Goal: Check status: Check status

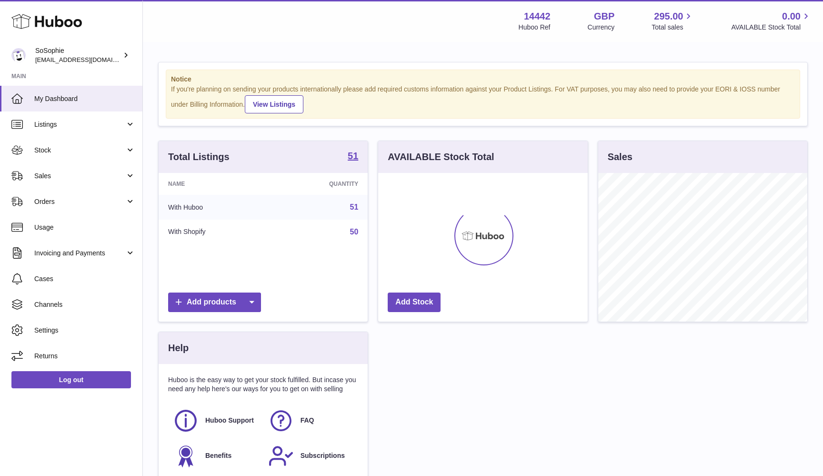
scroll to position [149, 210]
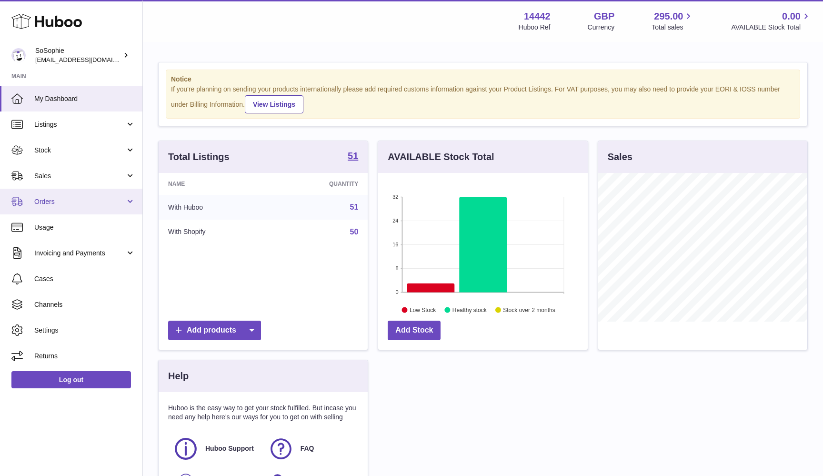
click at [57, 203] on span "Orders" at bounding box center [79, 201] width 91 height 9
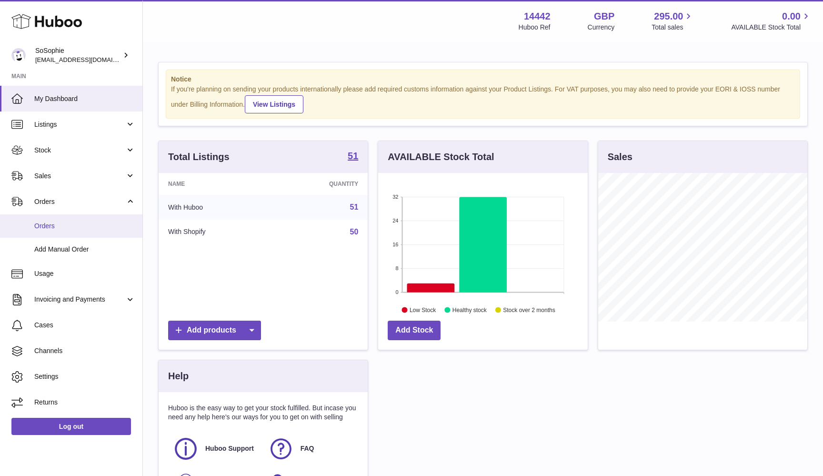
click at [73, 229] on link "Orders" at bounding box center [71, 225] width 142 height 23
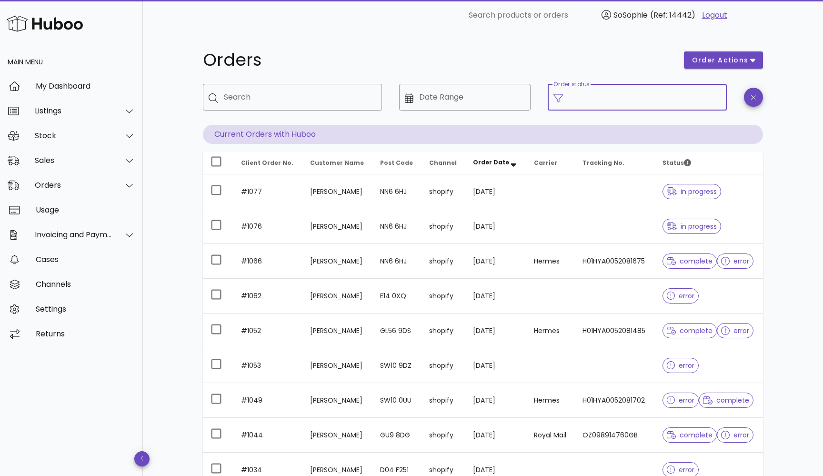
click at [589, 96] on input "Order status" at bounding box center [645, 97] width 152 height 15
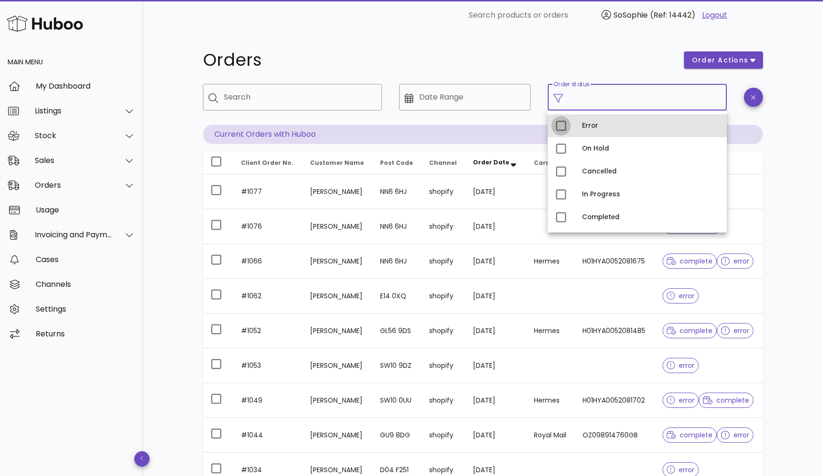
click at [560, 125] on div at bounding box center [561, 126] width 16 height 16
type input "**********"
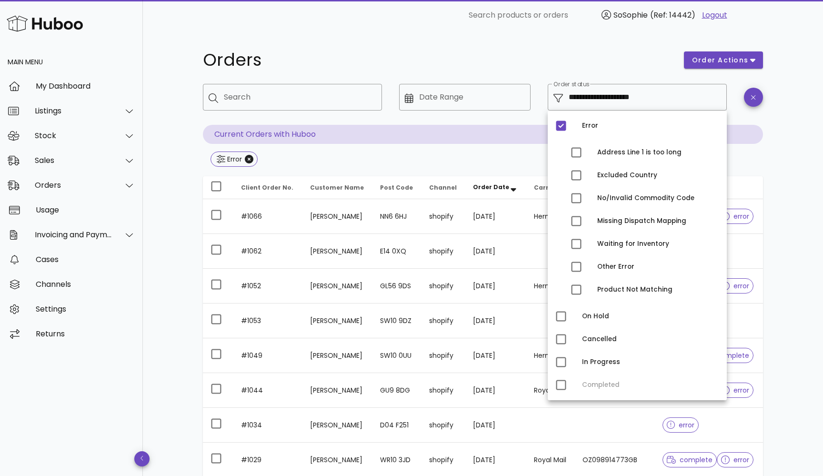
click at [794, 150] on div "**********" at bounding box center [483, 340] width 680 height 621
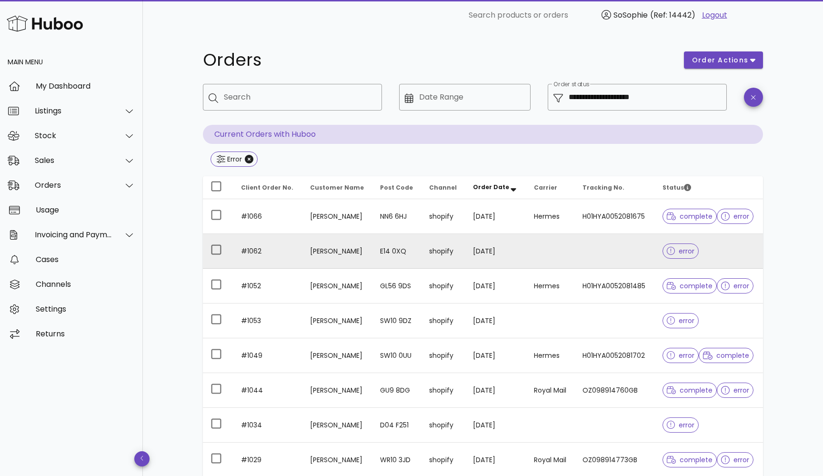
click at [683, 251] on span "error" at bounding box center [681, 251] width 28 height 7
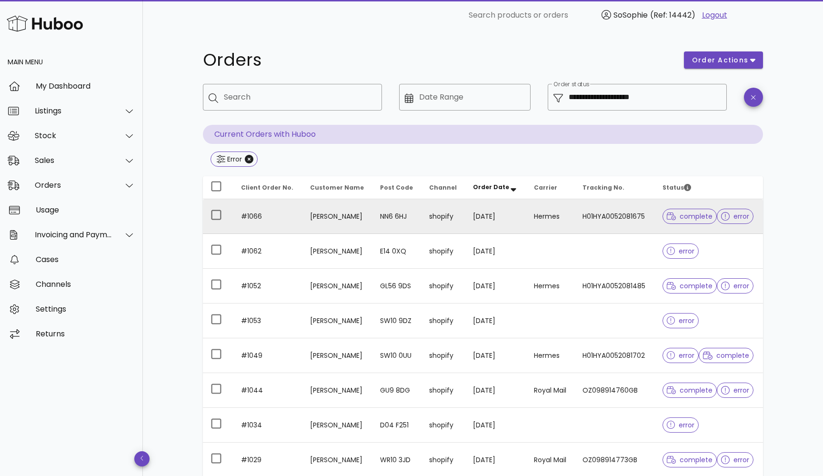
click at [734, 218] on span "error" at bounding box center [735, 216] width 28 height 7
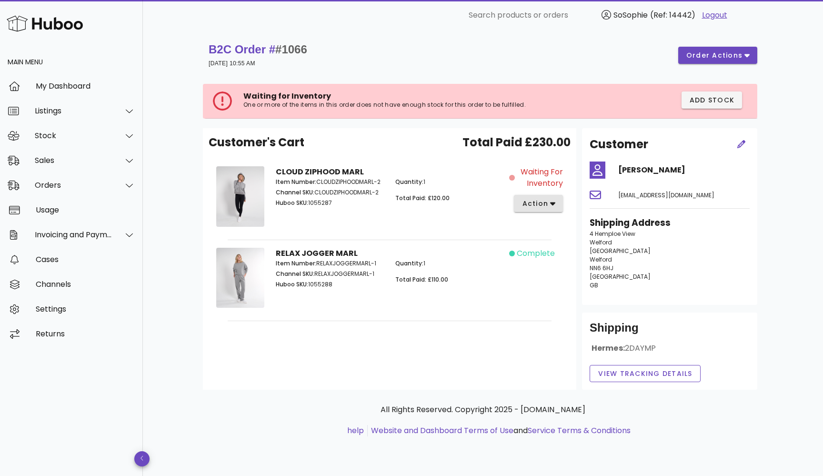
click at [552, 203] on icon "button" at bounding box center [552, 204] width 5 height 3
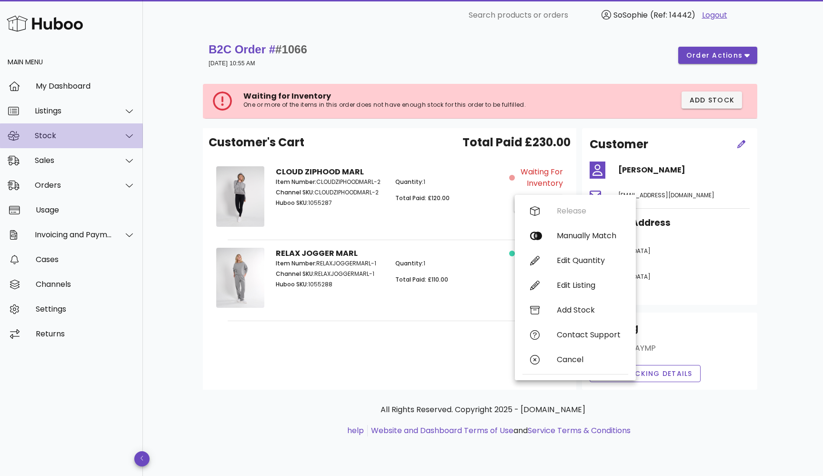
click at [80, 136] on div "Stock" at bounding box center [74, 135] width 78 height 9
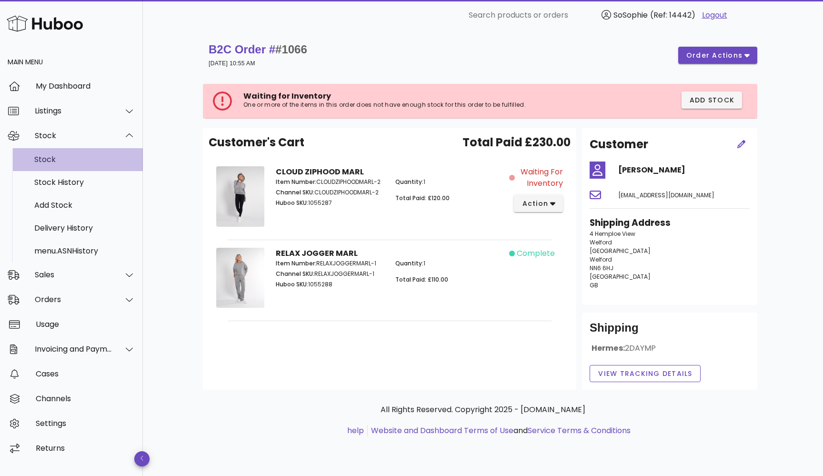
click at [66, 160] on div "Stock" at bounding box center [84, 159] width 101 height 9
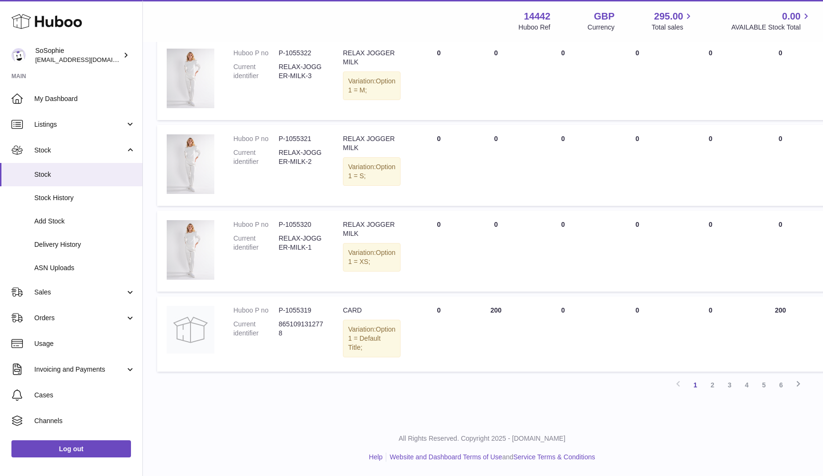
scroll to position [674, 1]
click at [86, 123] on span "Listings" at bounding box center [79, 124] width 91 height 9
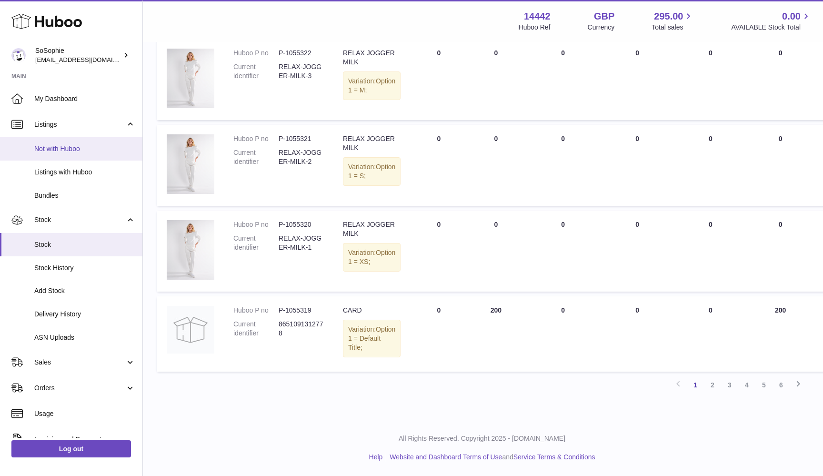
click at [78, 145] on span "Not with Huboo" at bounding box center [84, 148] width 101 height 9
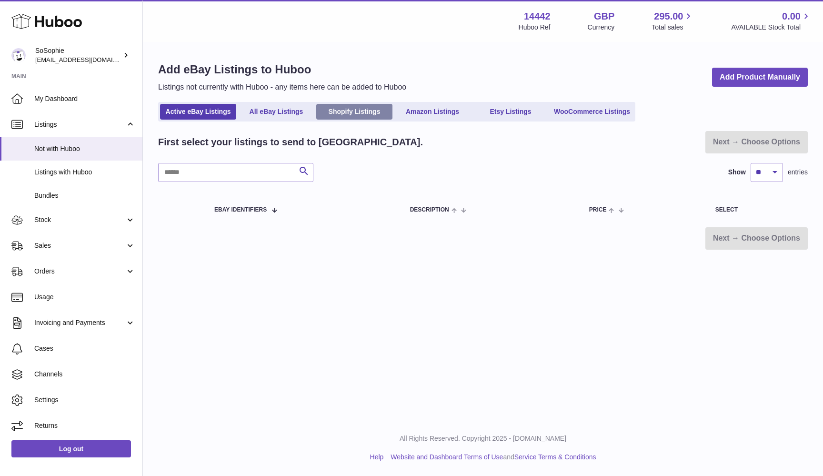
click at [375, 118] on link "Shopify Listings" at bounding box center [354, 112] width 76 height 16
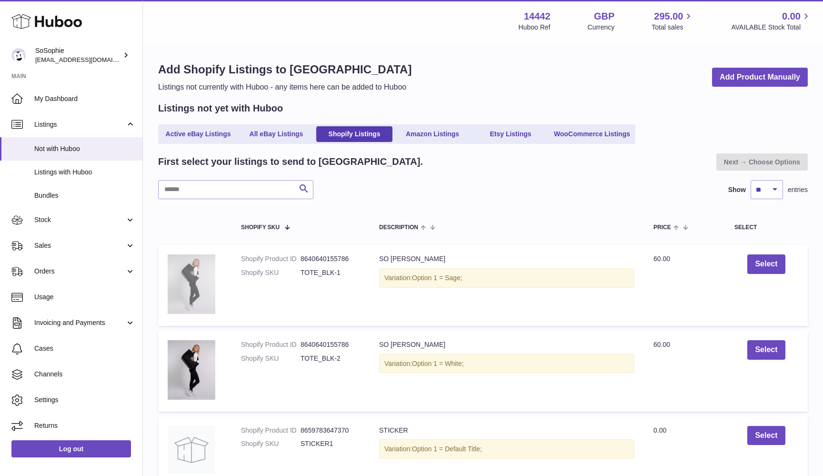
click at [190, 275] on img at bounding box center [192, 284] width 48 height 60
click at [761, 259] on button "Select" at bounding box center [767, 264] width 38 height 20
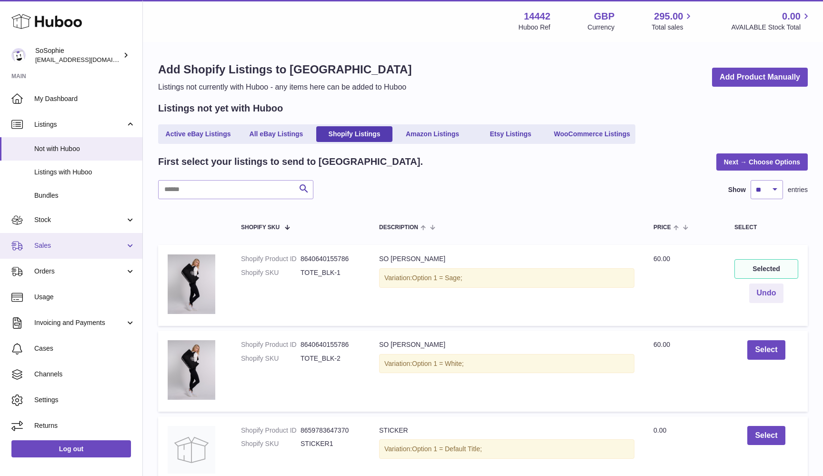
click at [56, 241] on span "Sales" at bounding box center [79, 245] width 91 height 9
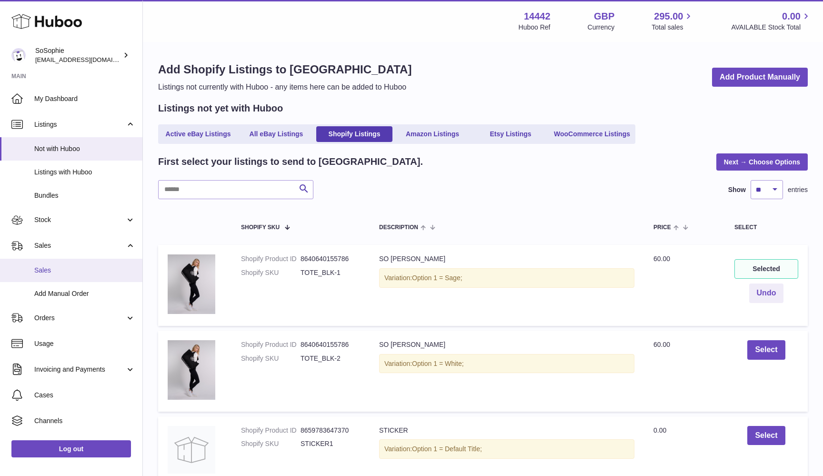
click at [48, 269] on span "Sales" at bounding box center [84, 270] width 101 height 9
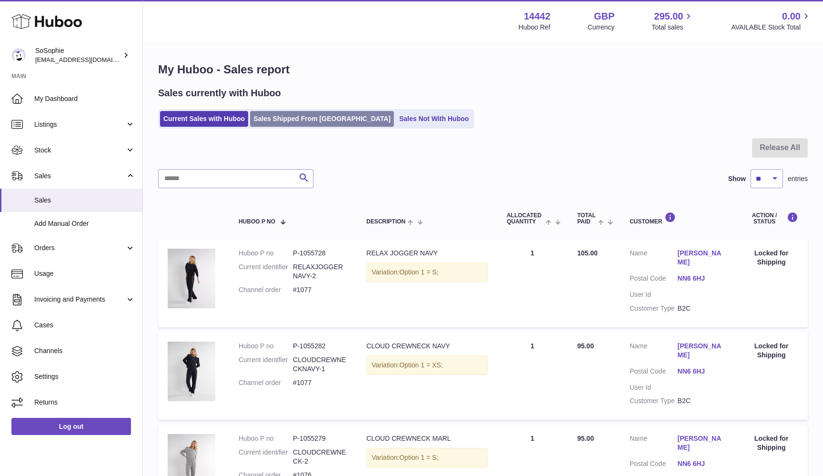
click at [314, 119] on link "Sales Shipped From [GEOGRAPHIC_DATA]" at bounding box center [322, 119] width 144 height 16
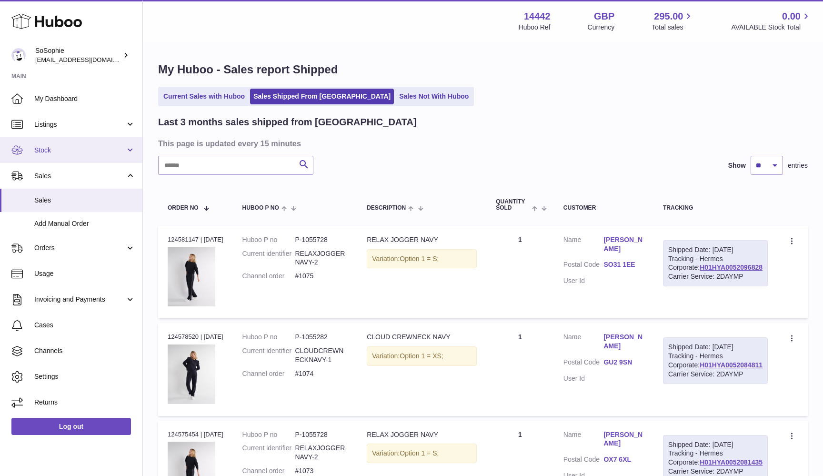
click at [94, 143] on link "Stock" at bounding box center [71, 150] width 142 height 26
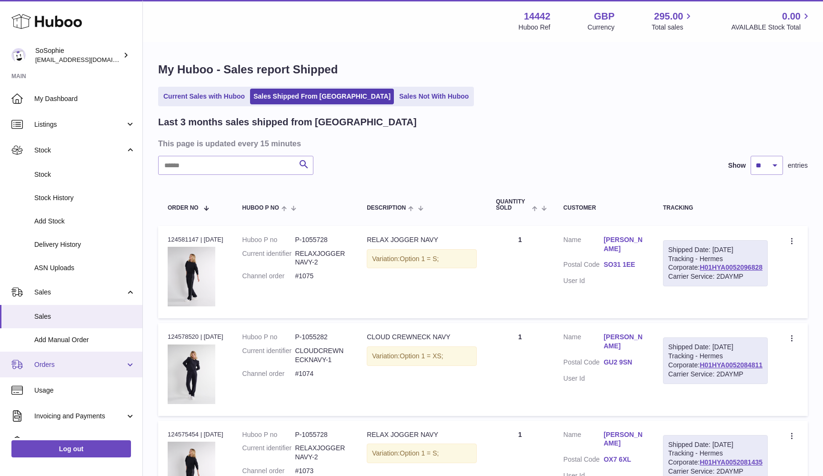
click at [61, 360] on span "Orders" at bounding box center [79, 364] width 91 height 9
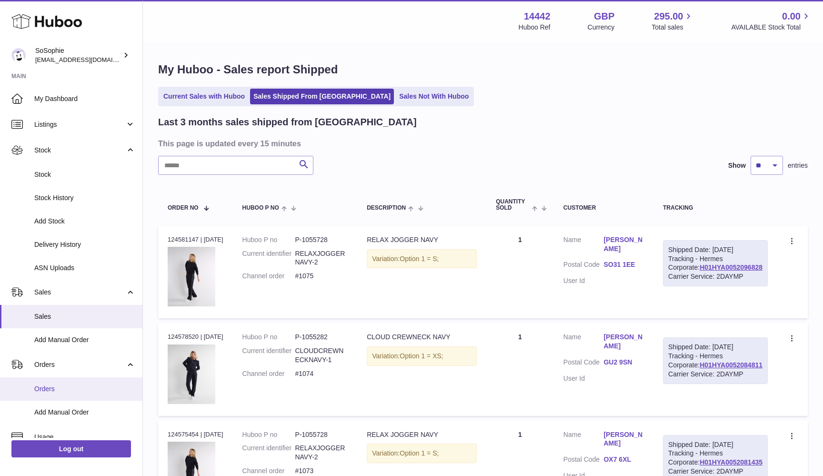
click at [55, 386] on span "Orders" at bounding box center [84, 389] width 101 height 9
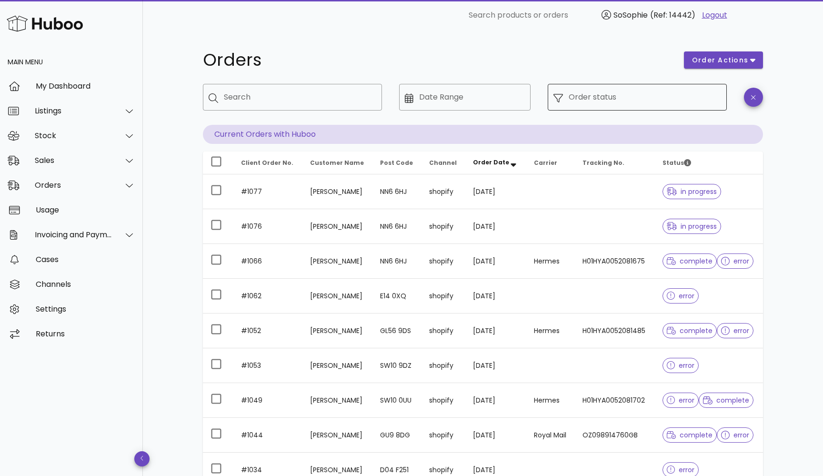
click at [598, 92] on div "Order status" at bounding box center [645, 97] width 152 height 27
click at [581, 97] on input "Order status" at bounding box center [645, 97] width 152 height 15
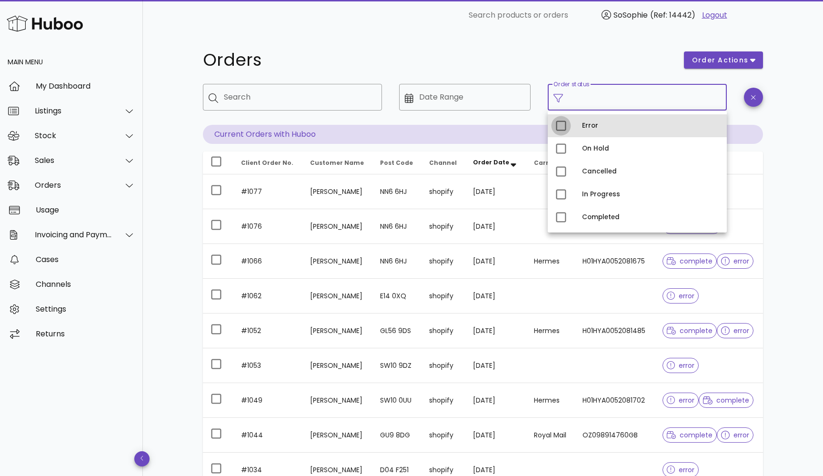
click at [562, 125] on div at bounding box center [561, 126] width 16 height 16
type input "**********"
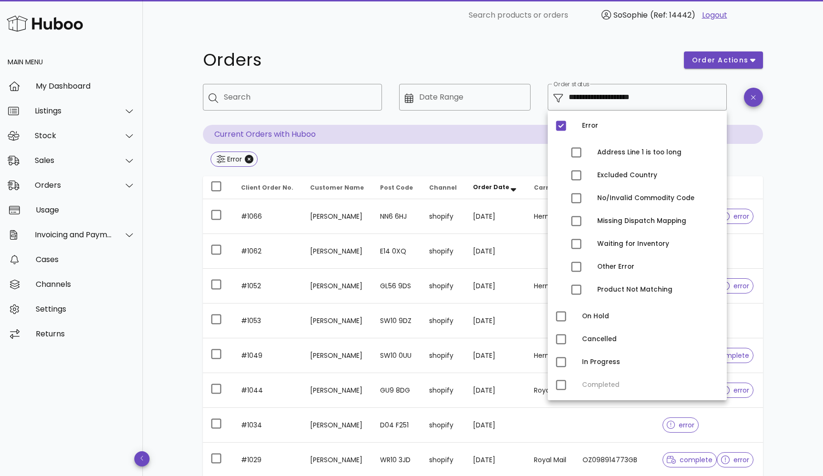
click at [791, 175] on div "**********" at bounding box center [483, 340] width 680 height 621
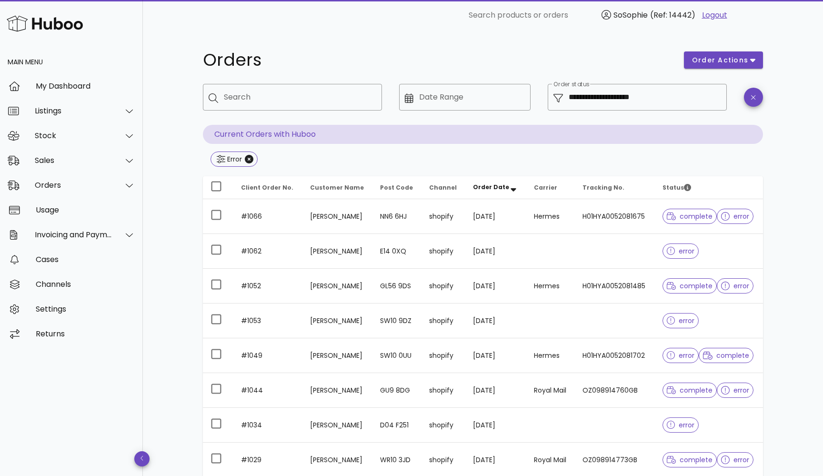
click at [528, 0] on div "​ Search products or orders SoSophie (Ref: 14442) Logout" at bounding box center [483, 15] width 565 height 30
